Goal: Task Accomplishment & Management: Complete application form

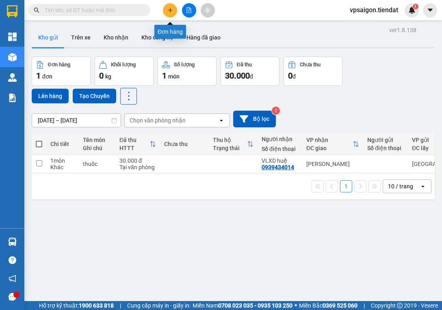
click at [169, 9] on icon "plus" at bounding box center [171, 10] width 6 height 6
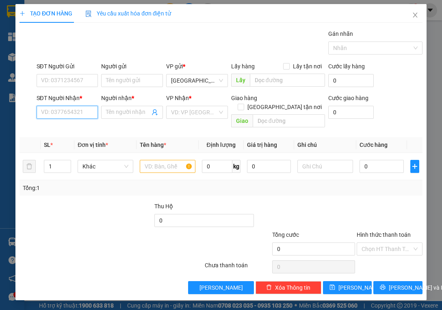
click at [79, 113] on input "SĐT Người Nhận *" at bounding box center [68, 112] width 62 height 13
click at [92, 127] on div "0965153039 - thương" at bounding box center [69, 128] width 56 height 9
type input "0965153039"
type input "thương"
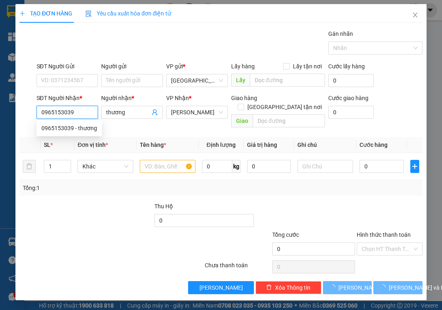
type input "50.000"
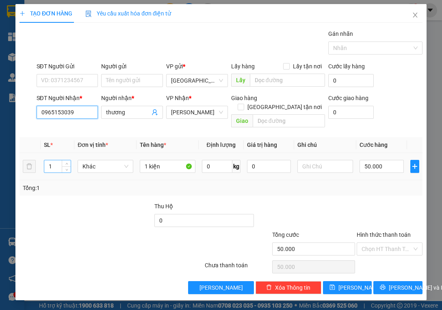
type input "0965153039"
click at [54, 160] on input "1" at bounding box center [57, 166] width 26 height 12
type input "1"
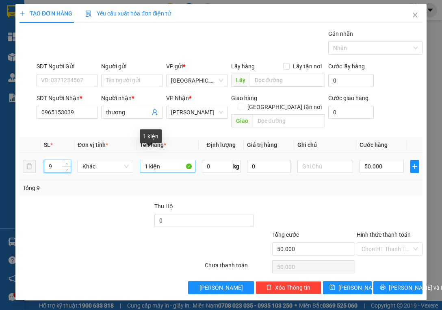
type input "9"
click at [168, 160] on input "1 kiện" at bounding box center [168, 166] width 56 height 13
type input "1"
type input "2 bó +6 kiên +1 bịc"
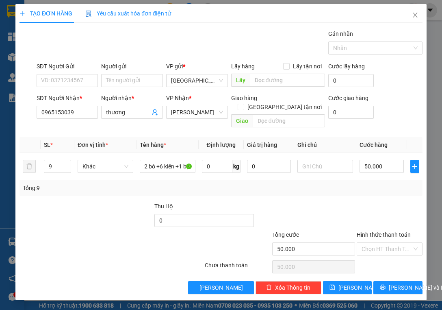
click at [296, 202] on div at bounding box center [305, 216] width 101 height 28
click at [398, 187] on div "Transit Pickup Surcharge Ids Transit Deliver Surcharge Ids Transit Deliver Surc…" at bounding box center [221, 161] width 403 height 265
click at [398, 160] on input "50.000" at bounding box center [382, 166] width 44 height 13
type input "0"
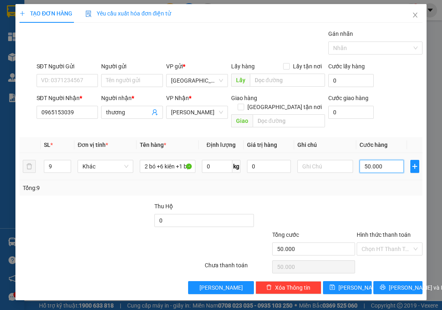
type input "0"
click at [387, 160] on input "0" at bounding box center [382, 166] width 44 height 13
type input "4"
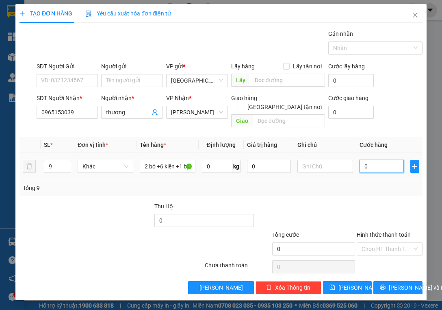
type input "04"
type input "40"
type input "040"
type input "400"
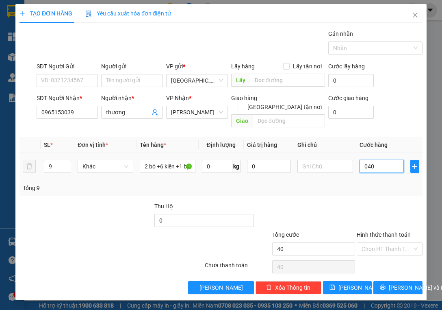
type input "400"
type input "0.400"
type input "400.000"
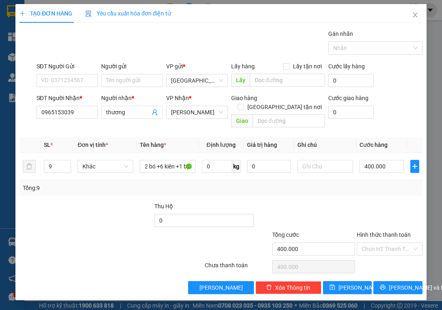
click at [380, 180] on div "Tổng: 9" at bounding box center [221, 187] width 403 height 15
click at [394, 283] on span "[PERSON_NAME] và In" at bounding box center [417, 287] width 57 height 9
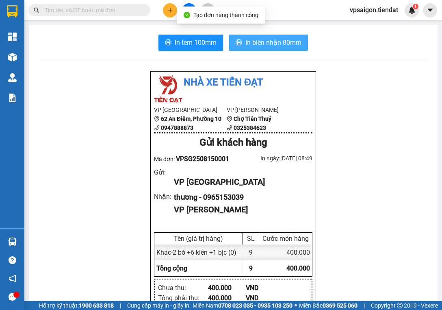
click at [268, 40] on span "In biên nhận 80mm" at bounding box center [274, 42] width 56 height 10
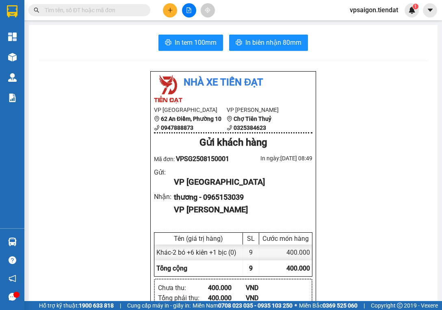
click at [79, 179] on div "Nhà xe Tiến Đạt VP [GEOGRAPHIC_DATA] 62 An Điềm, Phường 10 0947888873 VP Tiên T…" at bounding box center [234, 316] width 390 height 490
click at [118, 170] on div "Nhà xe Tiến Đạt VP [GEOGRAPHIC_DATA] 62 An Điềm, Phường 10 0947888873 VP Tiên T…" at bounding box center [234, 316] width 390 height 490
click at [116, 168] on div "Nhà xe Tiến Đạt VP [GEOGRAPHIC_DATA] 62 An Điềm, Phường 10 0947888873 VP Tiên T…" at bounding box center [234, 316] width 390 height 490
click at [89, 160] on div "Nhà xe Tiến Đạt VP [GEOGRAPHIC_DATA] 62 An Điềm, Phường 10 0947888873 VP Tiên T…" at bounding box center [234, 316] width 390 height 490
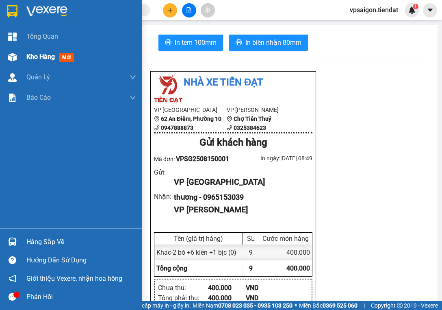
click at [43, 58] on span "Kho hàng" at bounding box center [40, 57] width 28 height 8
